Goal: Book appointment/travel/reservation

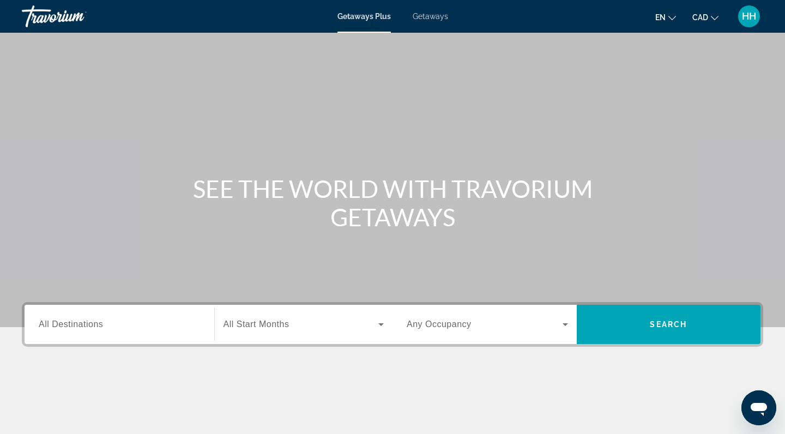
click at [80, 328] on span "All Destinations" at bounding box center [71, 323] width 64 height 9
click at [80, 328] on input "Destination All Destinations" at bounding box center [119, 324] width 161 height 13
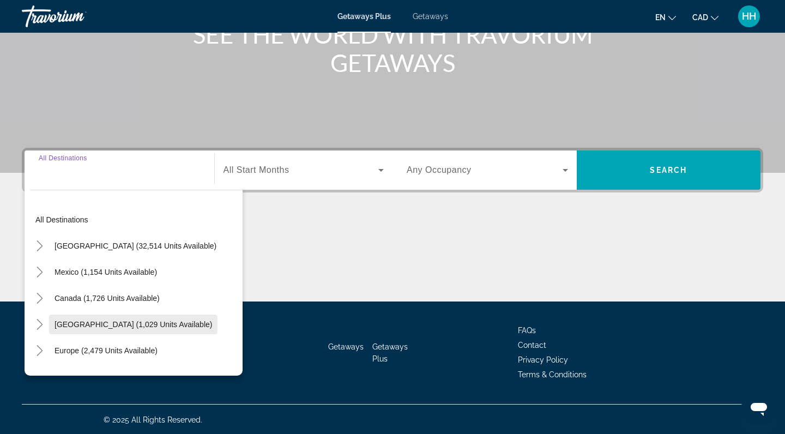
scroll to position [155, 0]
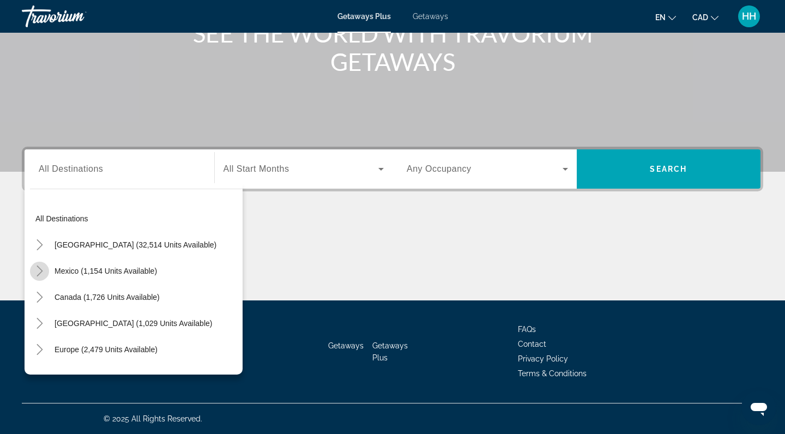
click at [41, 271] on icon "Toggle Mexico (1,154 units available)" at bounding box center [39, 270] width 11 height 11
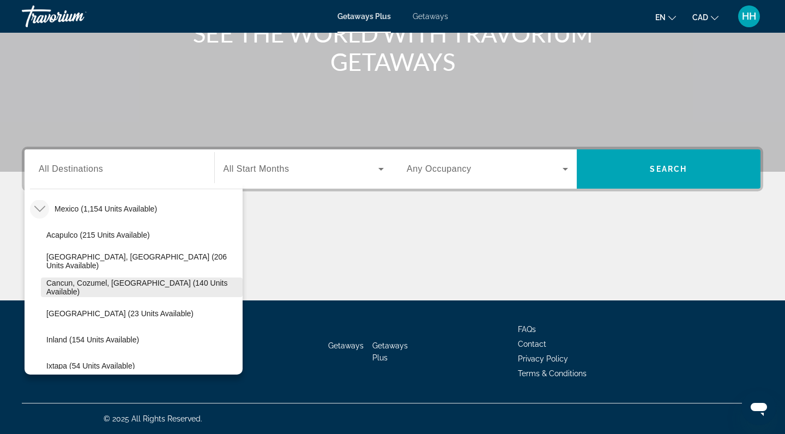
scroll to position [57, 0]
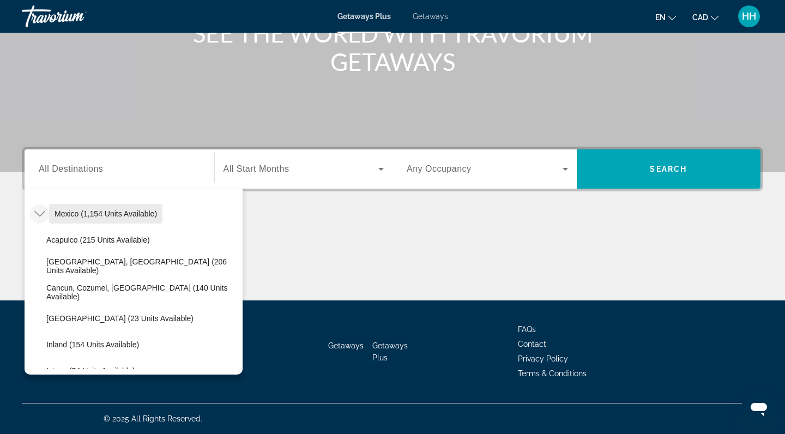
click at [153, 216] on span "Mexico (1,154 units available)" at bounding box center [106, 213] width 102 height 9
type input "**********"
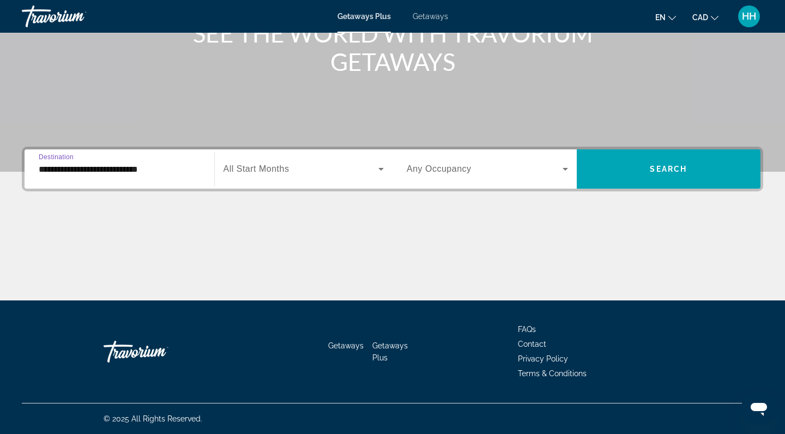
click at [268, 170] on span "All Start Months" at bounding box center [256, 168] width 66 height 9
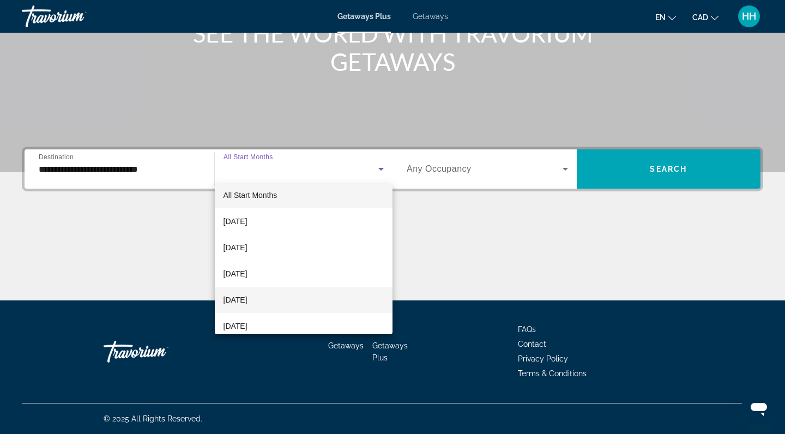
scroll to position [8, 0]
click at [283, 298] on mat-option "[DATE]" at bounding box center [304, 299] width 178 height 26
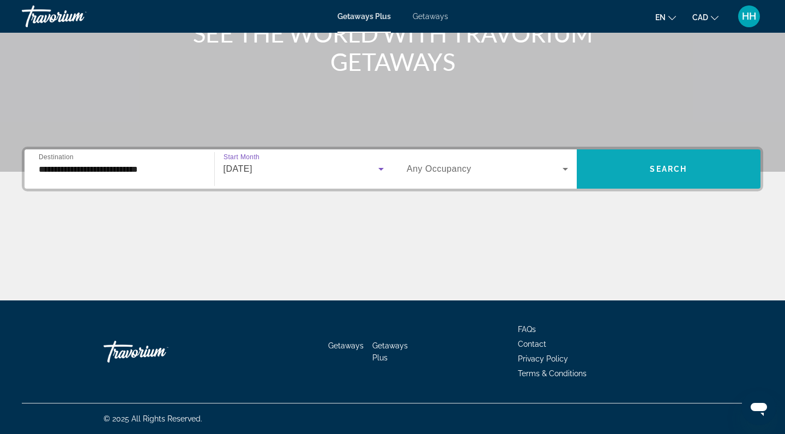
click at [661, 167] on span "Search" at bounding box center [668, 169] width 37 height 9
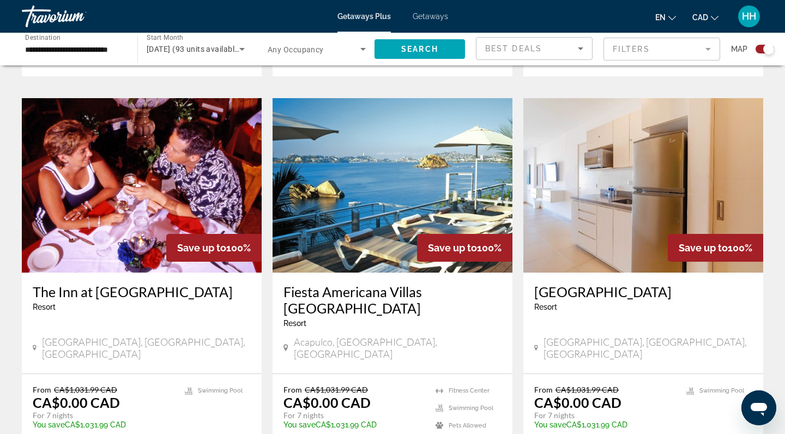
scroll to position [1159, 0]
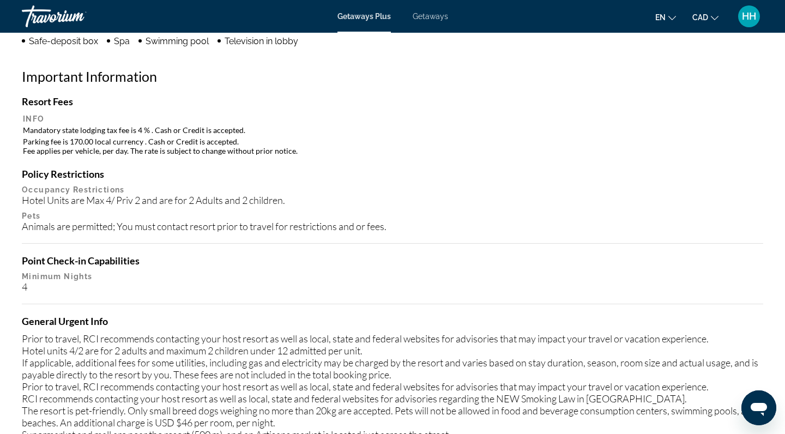
scroll to position [1004, 0]
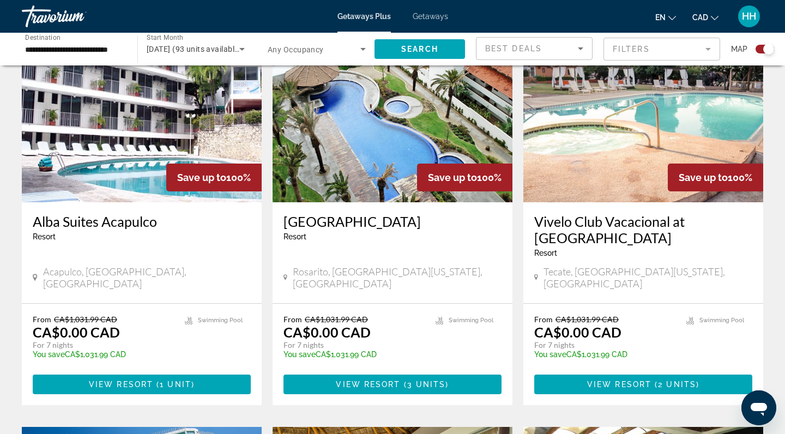
scroll to position [462, 0]
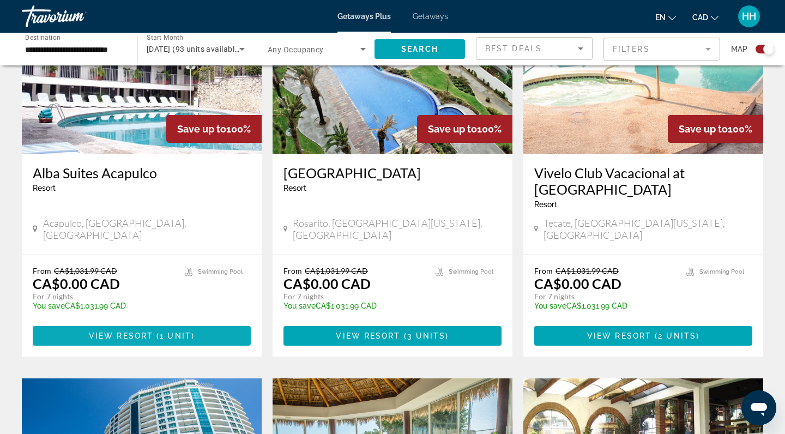
click at [171, 331] on span "1 unit" at bounding box center [176, 335] width 32 height 9
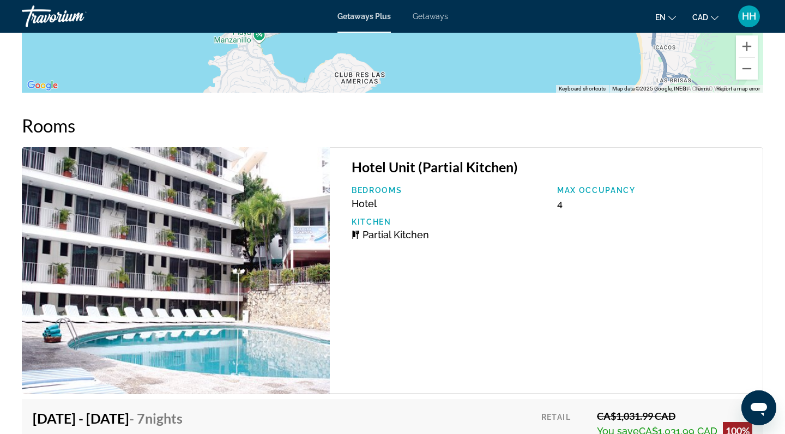
scroll to position [1677, 0]
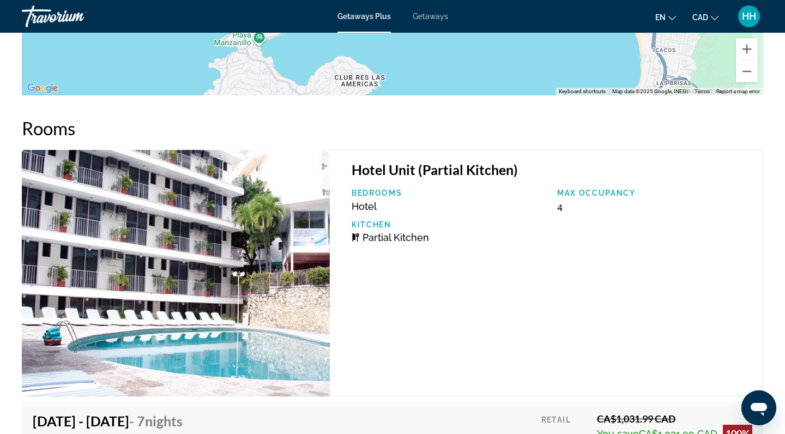
click at [285, 252] on img "Main content" at bounding box center [176, 273] width 308 height 246
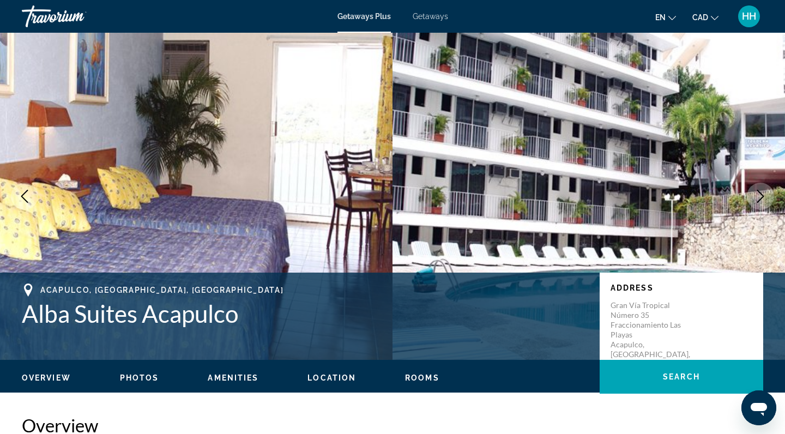
scroll to position [0, 0]
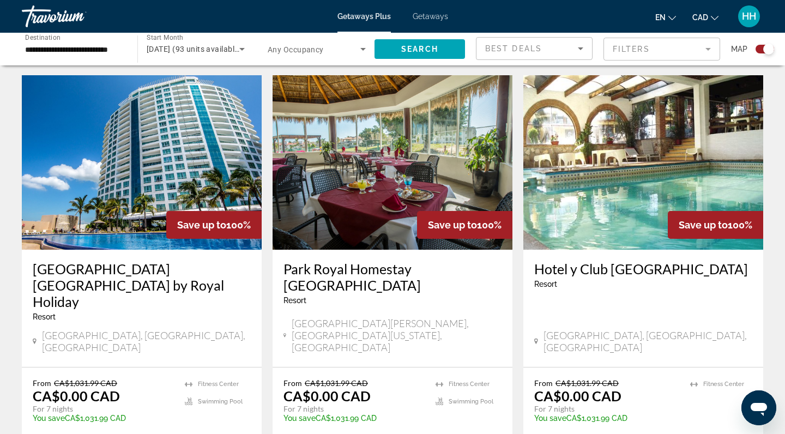
scroll to position [760, 0]
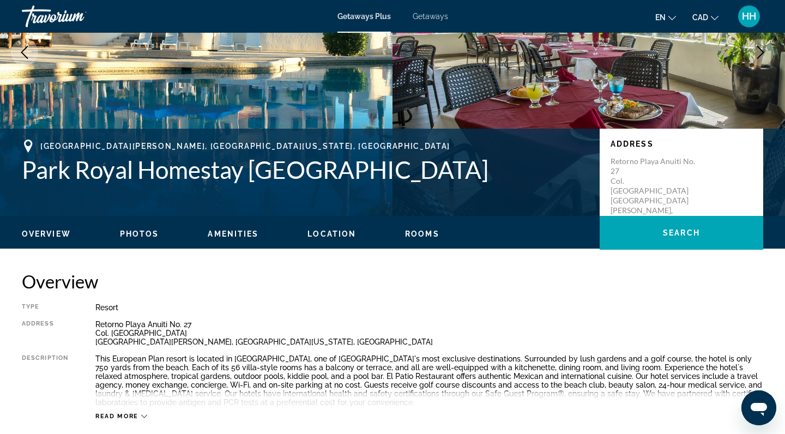
scroll to position [142, 0]
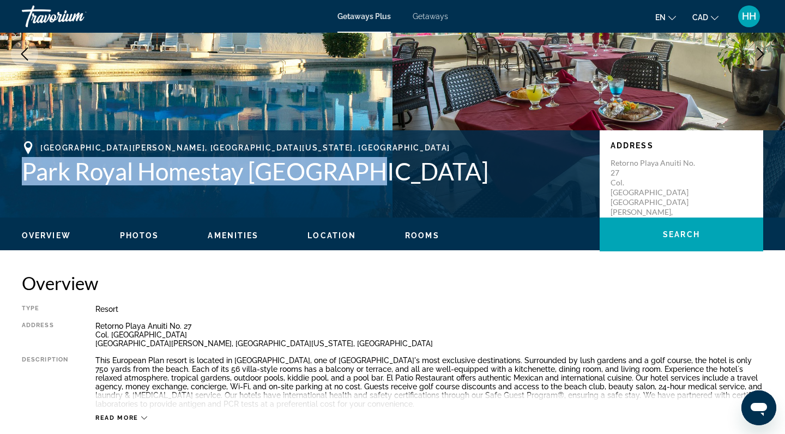
drag, startPoint x: 364, startPoint y: 171, endPoint x: 21, endPoint y: 160, distance: 342.5
click at [21, 160] on div "[GEOGRAPHIC_DATA][PERSON_NAME], [GEOGRAPHIC_DATA][US_STATE], [GEOGRAPHIC_DATA] …" at bounding box center [392, 173] width 785 height 65
copy h1 "Park Royal Homestay [GEOGRAPHIC_DATA]"
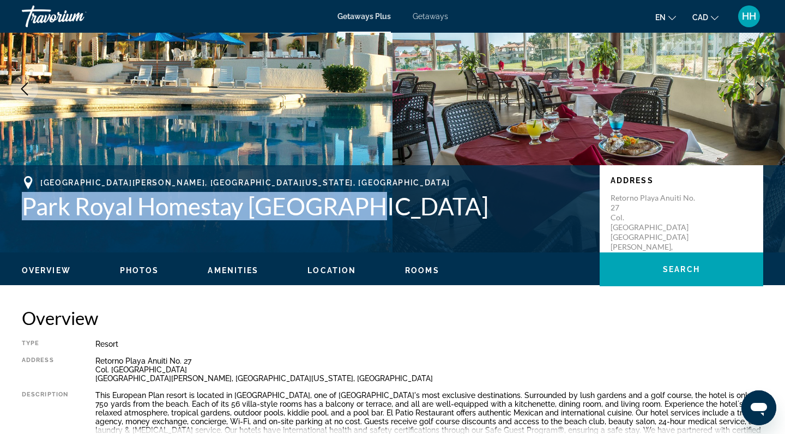
scroll to position [111, 0]
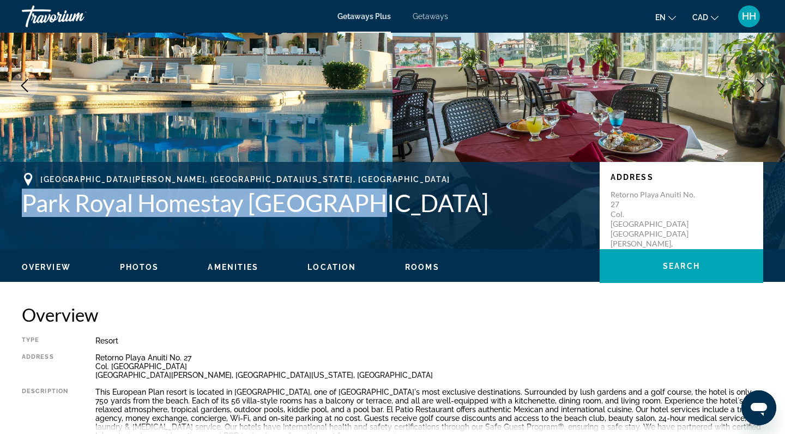
click at [135, 265] on span "Photos" at bounding box center [139, 267] width 39 height 9
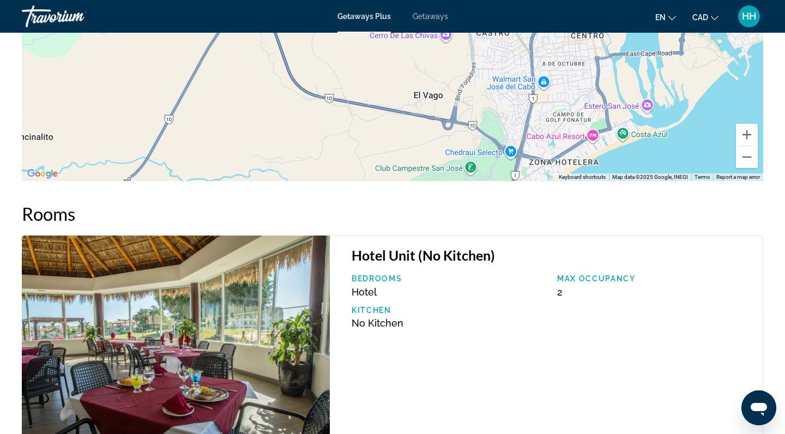
scroll to position [1464, 0]
